Goal: Task Accomplishment & Management: Manage account settings

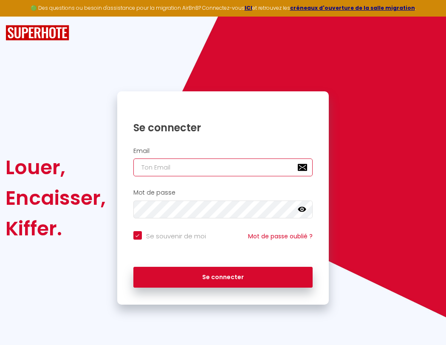
type input "s"
checkbox input "true"
type input "su"
checkbox input "true"
type input "sup"
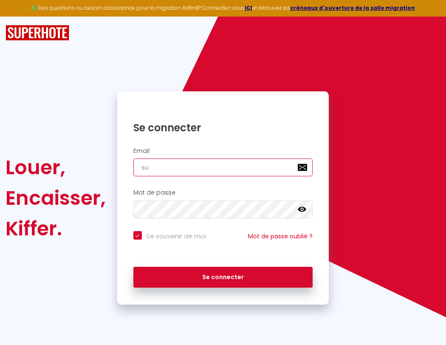
checkbox input "true"
type input "supe"
checkbox input "true"
type input "super"
checkbox input "true"
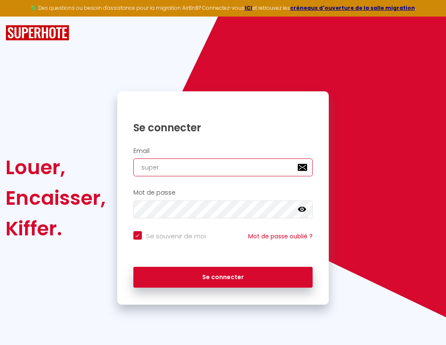
type input "superb"
checkbox input "true"
type input "superbo"
checkbox input "true"
type input "s"
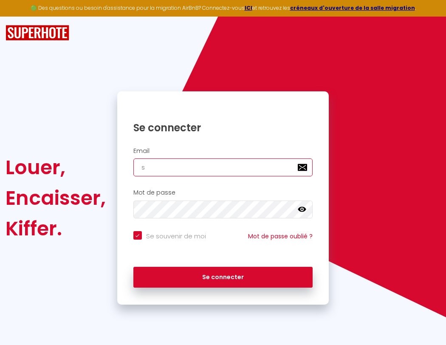
checkbox input "true"
type input "superbor"
checkbox input "true"
type input "superbord"
checkbox input "true"
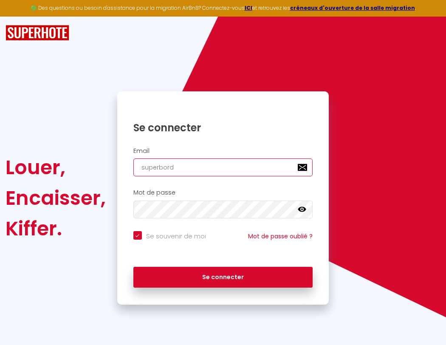
type input "supe"
checkbox input "true"
type input "superborde"
checkbox input "true"
type input "super"
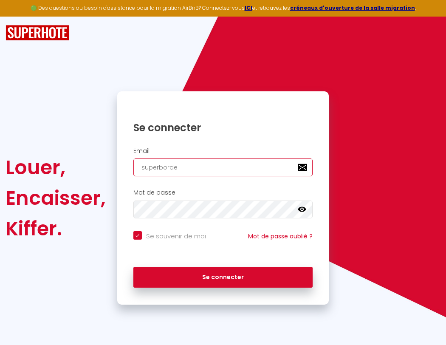
checkbox input "true"
type input "superbordea"
checkbox input "true"
type input "s"
checkbox input "true"
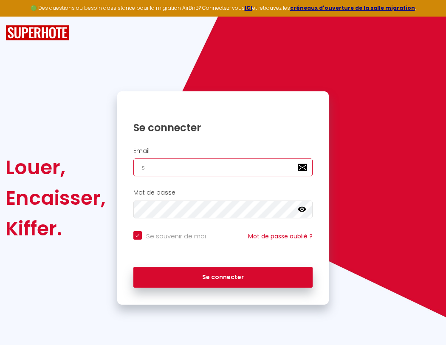
type input "superbordeau"
checkbox input "true"
type input "superbo"
checkbox input "true"
type input "superbordeaux"
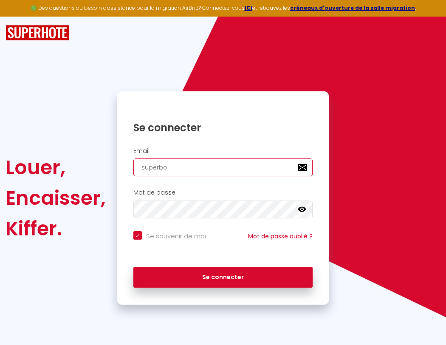
checkbox input "true"
type input "superbor"
checkbox input "true"
type input "superbordeaux@"
checkbox input "true"
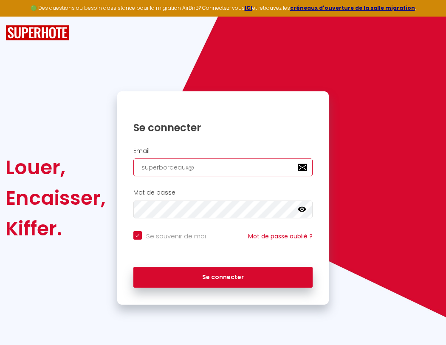
type input "superbord"
checkbox input "true"
type input "superbordeaux@g"
checkbox input "true"
type input "super"
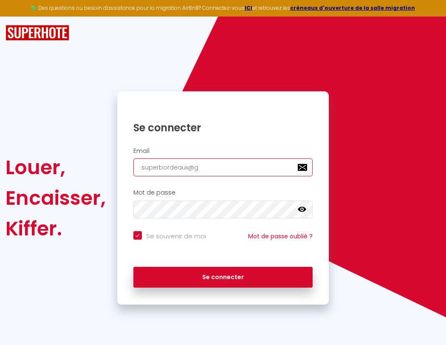
checkbox input "true"
type input "superbordeaux@gm"
checkbox input "true"
